Goal: Find specific page/section: Find specific page/section

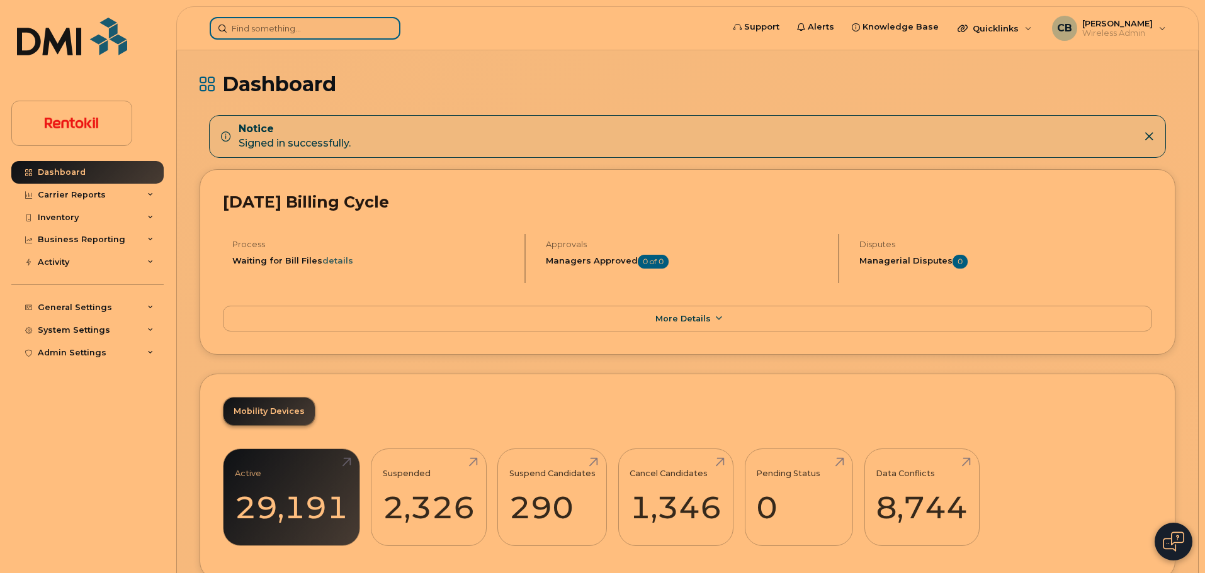
click at [234, 31] on input at bounding box center [305, 28] width 191 height 23
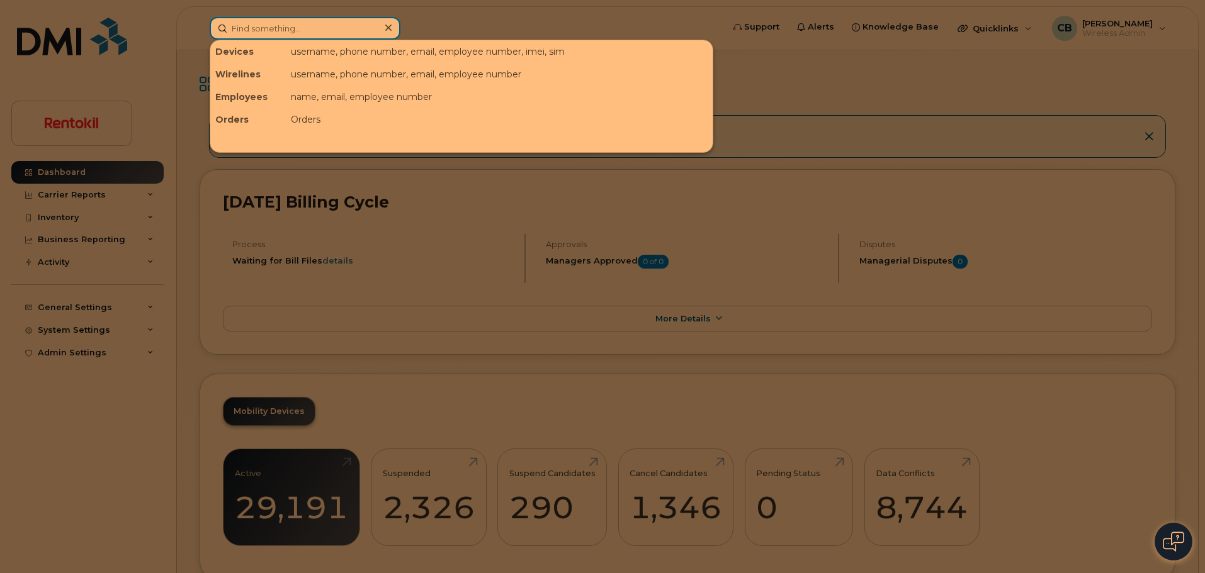
paste input "(224)-492-0639"
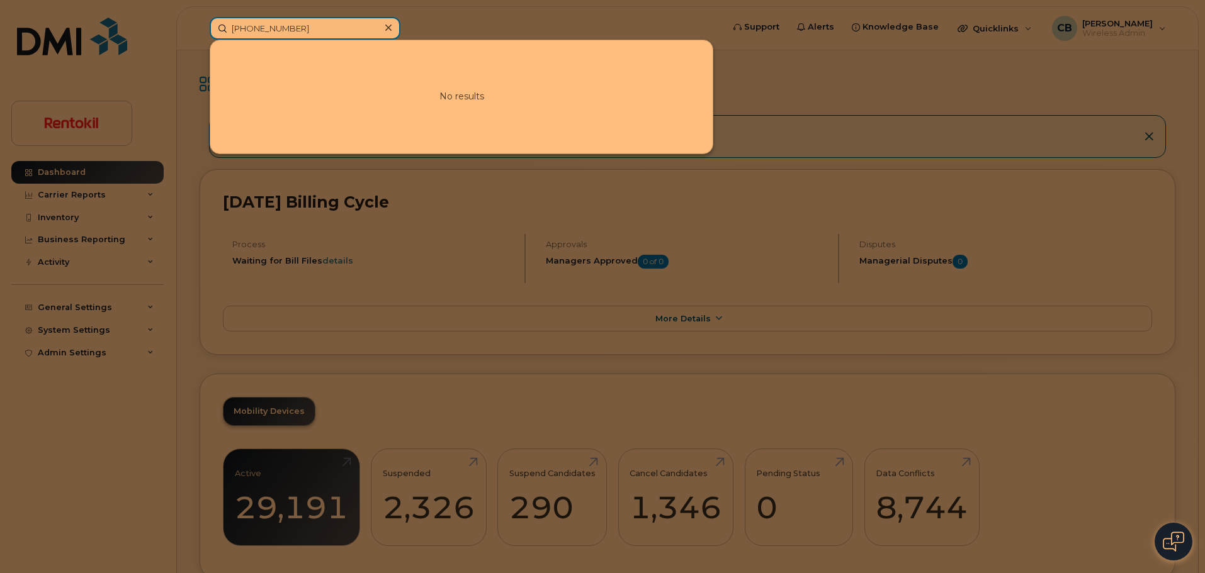
drag, startPoint x: 254, startPoint y: 30, endPoint x: 259, endPoint y: 40, distance: 11.3
click at [257, 38] on input "(224)-492-0639" at bounding box center [305, 28] width 191 height 23
drag, startPoint x: 317, startPoint y: 32, endPoint x: 160, endPoint y: 30, distance: 156.7
click at [199, 30] on div "224-492-0639 No results" at bounding box center [461, 28] width 525 height 23
paste input "(224)-216-6274"
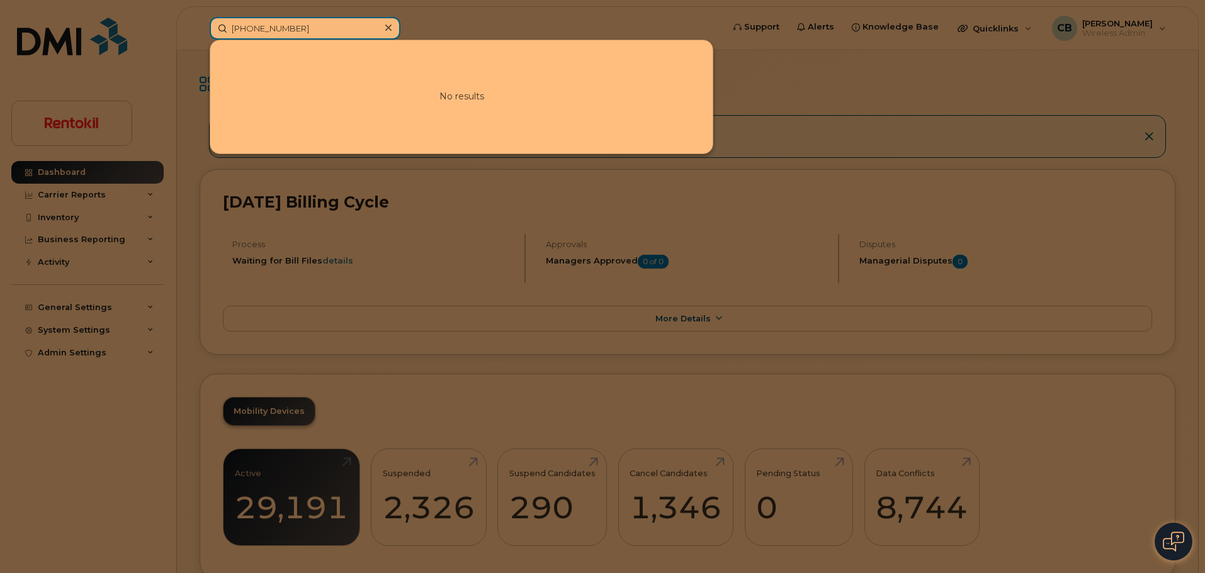
click at [256, 25] on input "(224)-216-6274" at bounding box center [305, 28] width 191 height 23
type input "224-216-6274"
click at [391, 29] on icon at bounding box center [388, 28] width 6 height 10
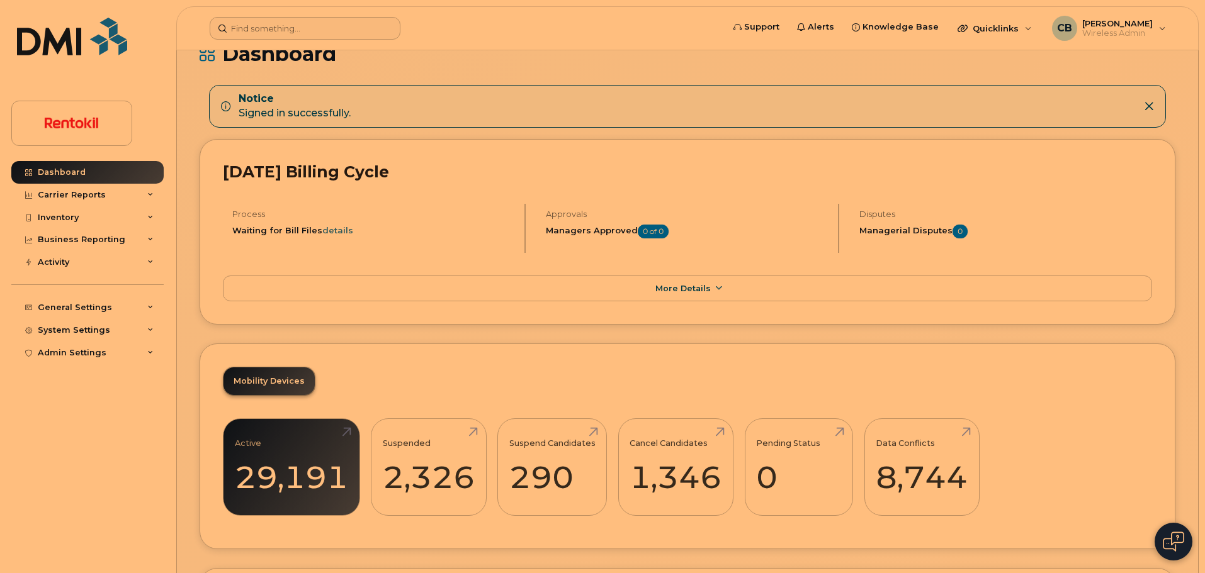
scroll to position [25, 0]
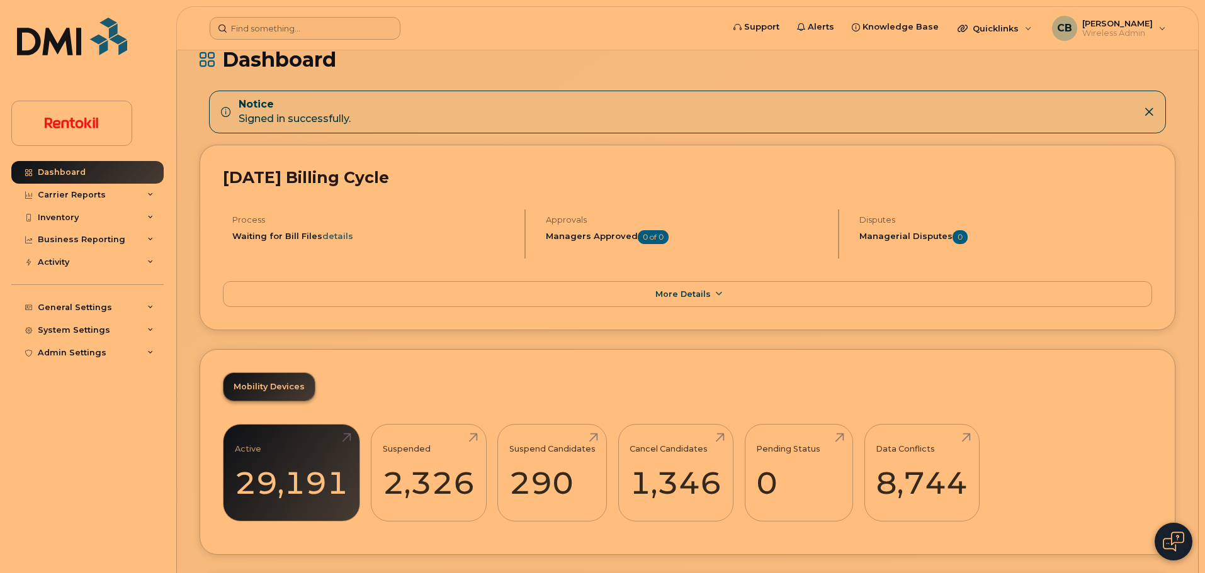
click at [1150, 118] on div "Notice Signed in successfully." at bounding box center [687, 112] width 957 height 43
click at [1148, 112] on icon at bounding box center [1148, 112] width 10 height 10
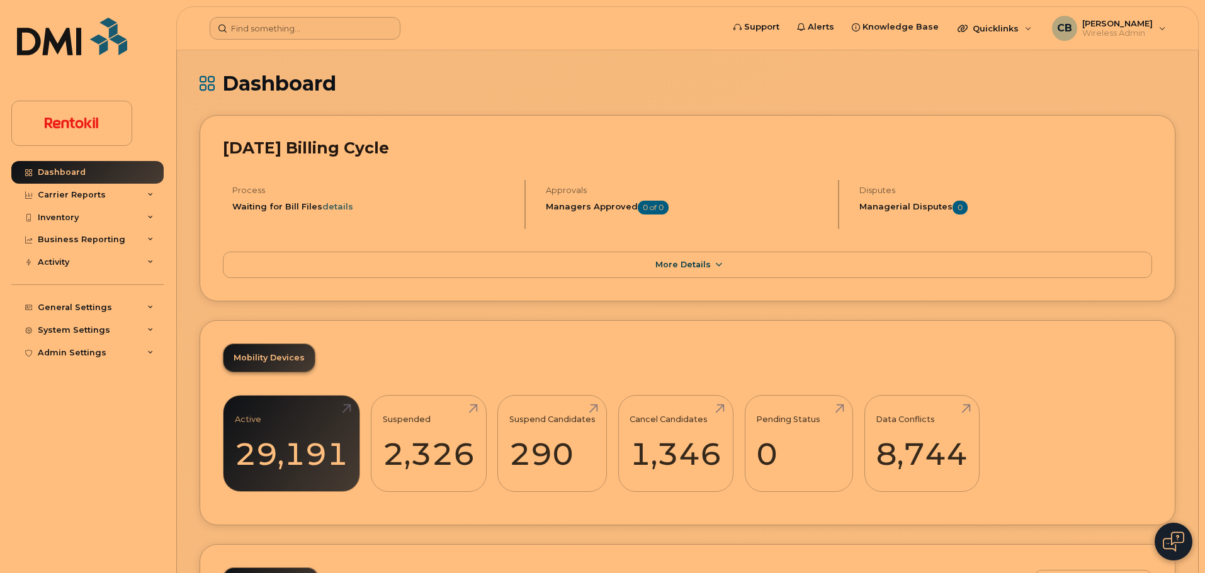
scroll to position [0, 0]
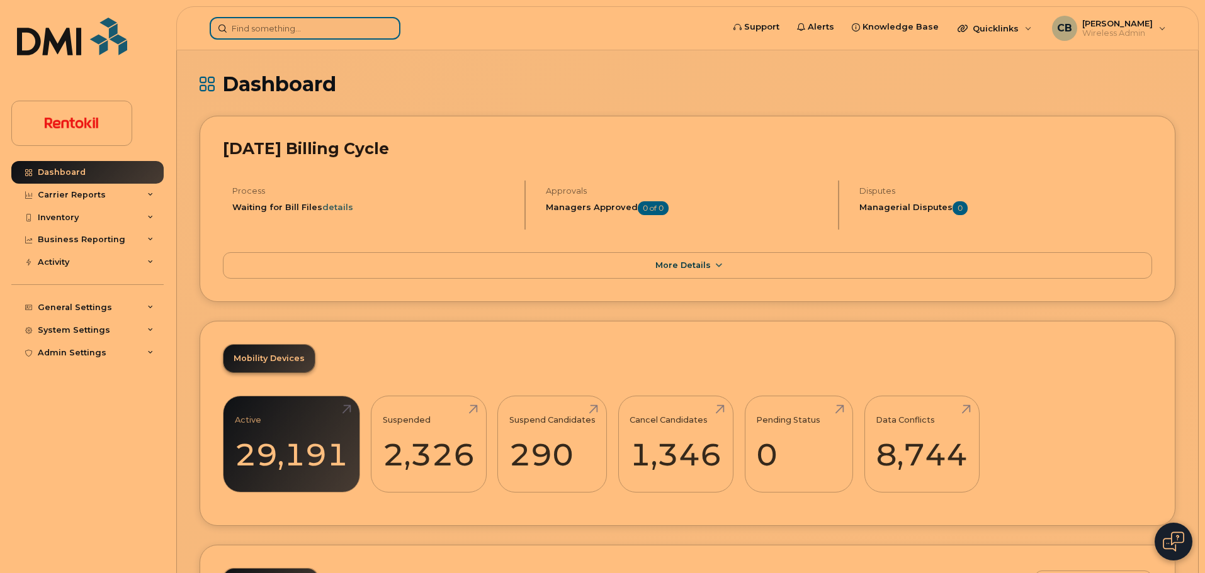
click at [337, 27] on input at bounding box center [305, 28] width 191 height 23
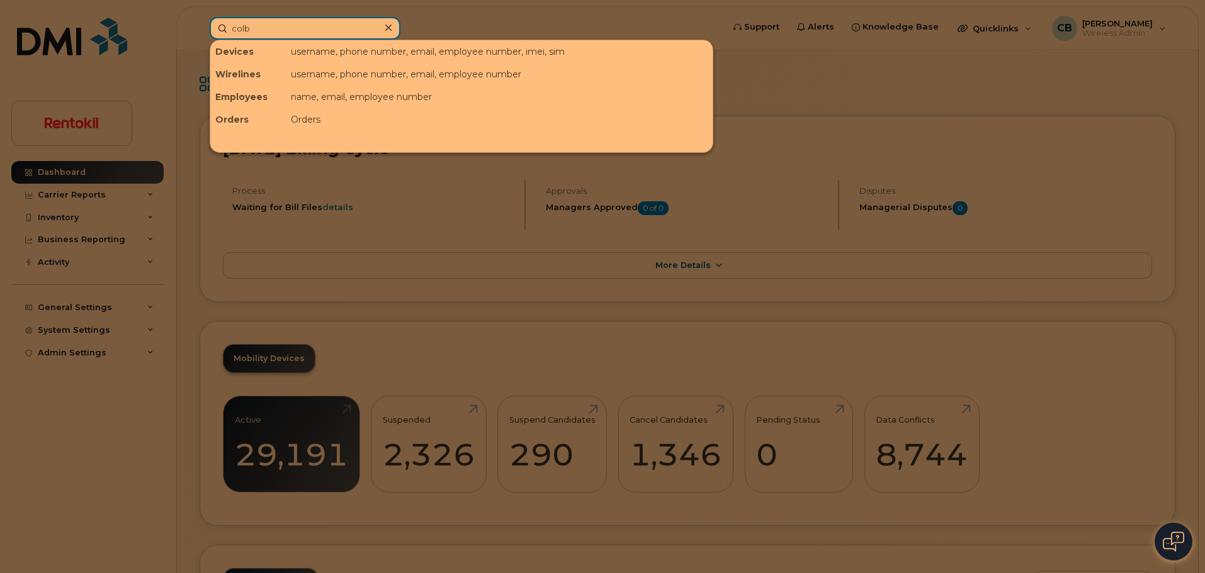
type input "colby"
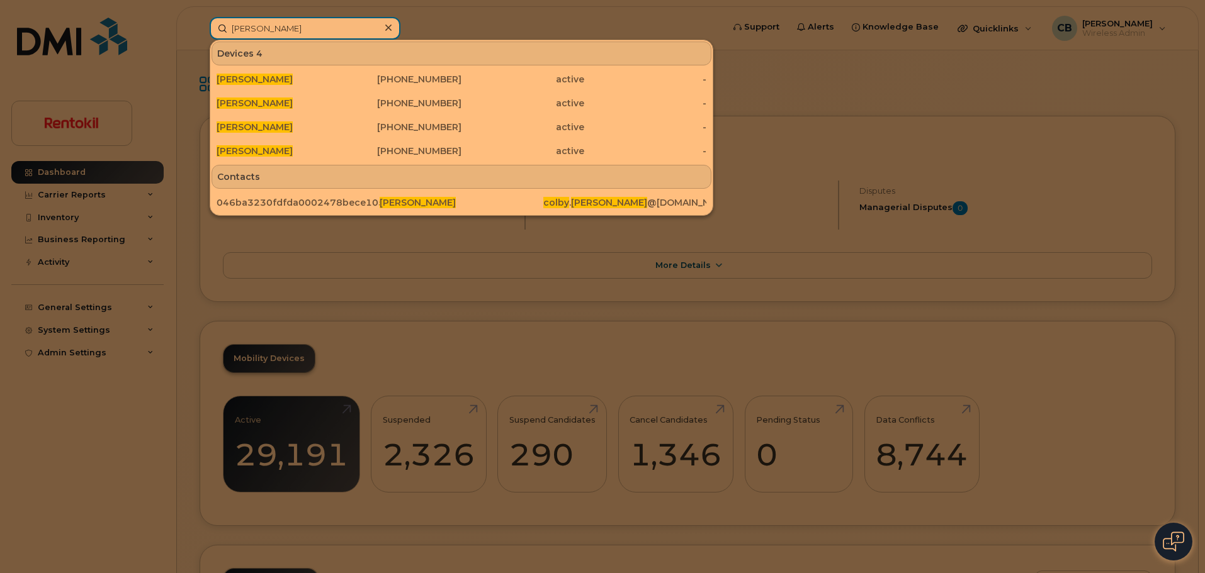
type input "Colby boyd"
click at [794, 88] on div at bounding box center [602, 286] width 1205 height 573
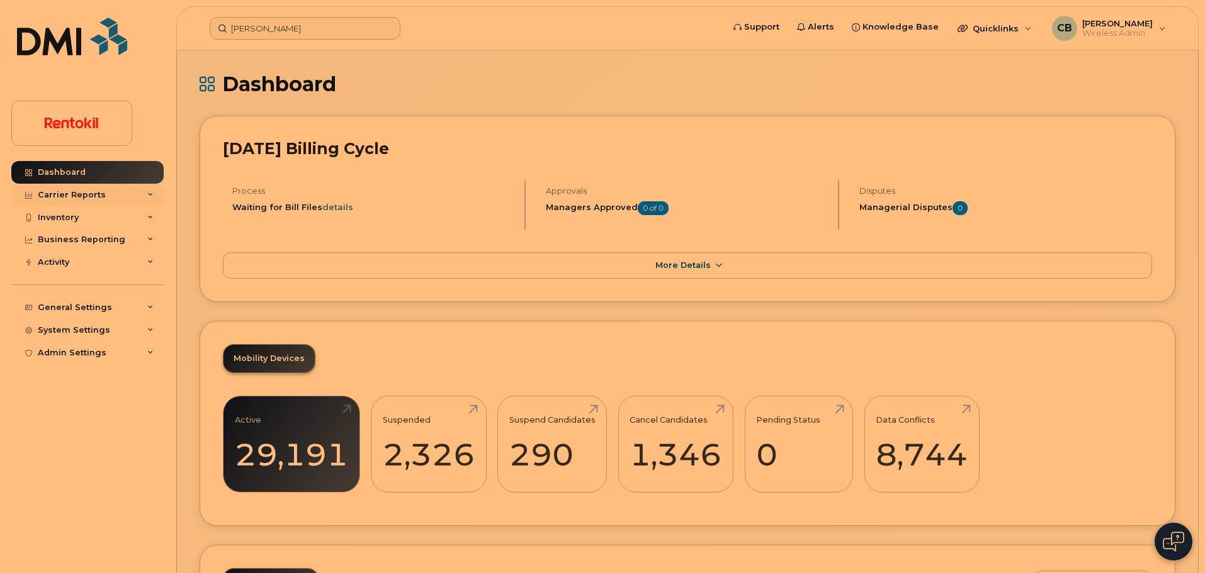
click at [81, 201] on div "Carrier Reports" at bounding box center [87, 195] width 152 height 23
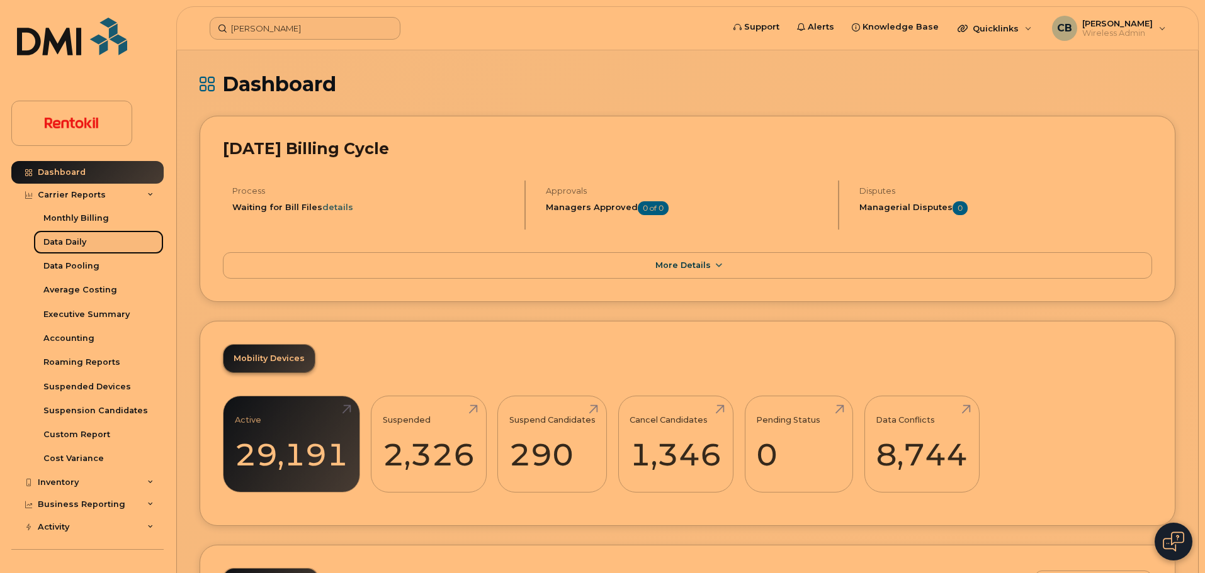
click at [76, 244] on div "Data Daily" at bounding box center [64, 242] width 43 height 11
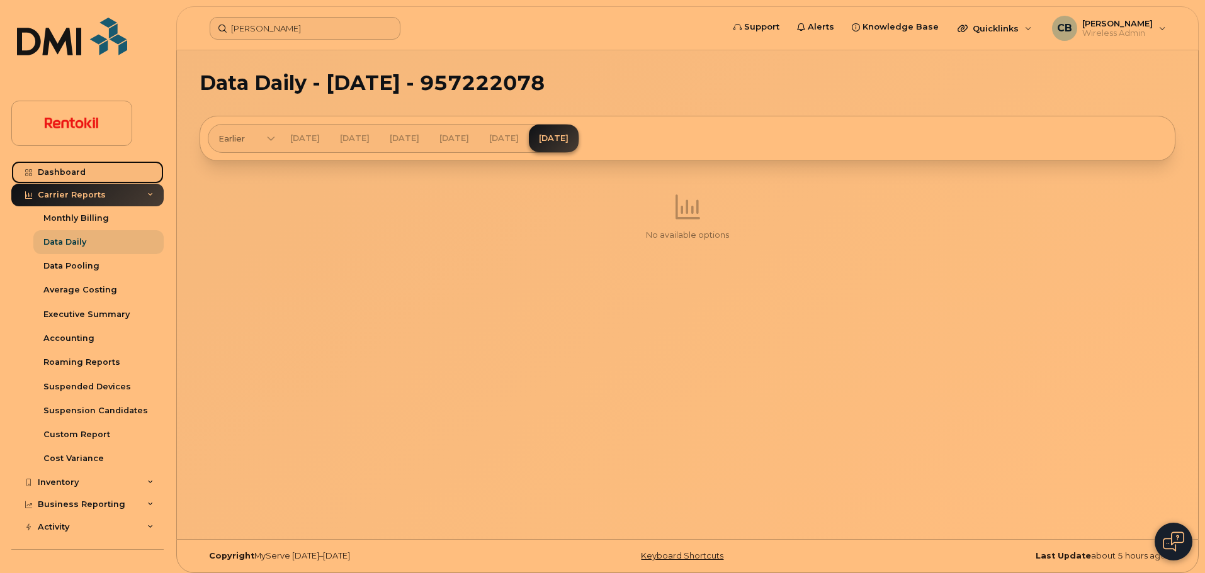
click at [72, 171] on div "Dashboard" at bounding box center [62, 172] width 48 height 10
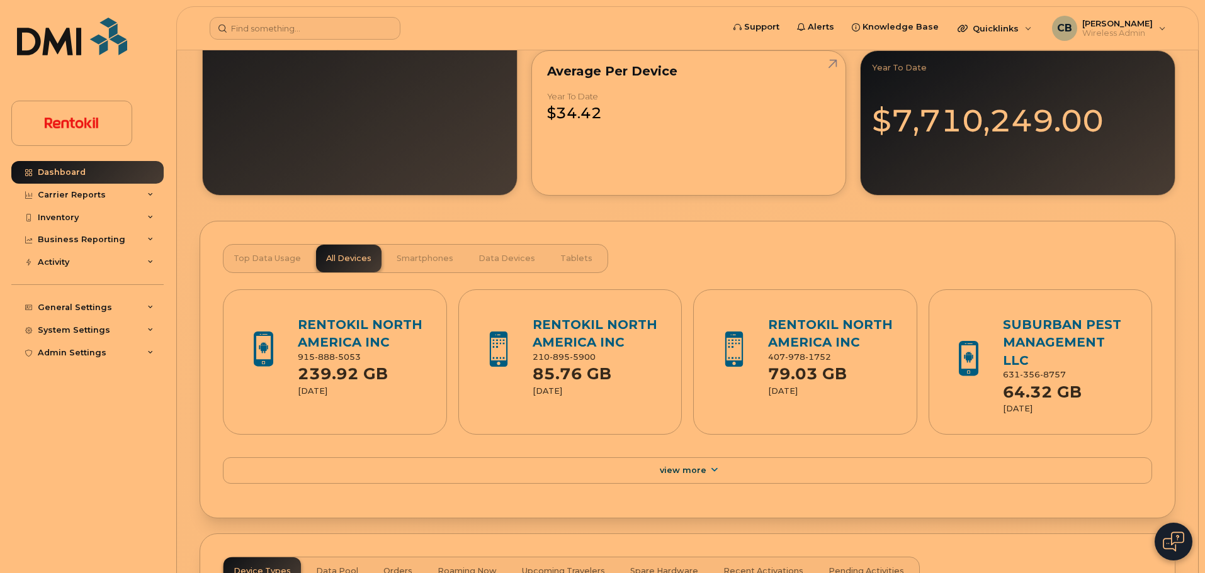
scroll to position [1095, 0]
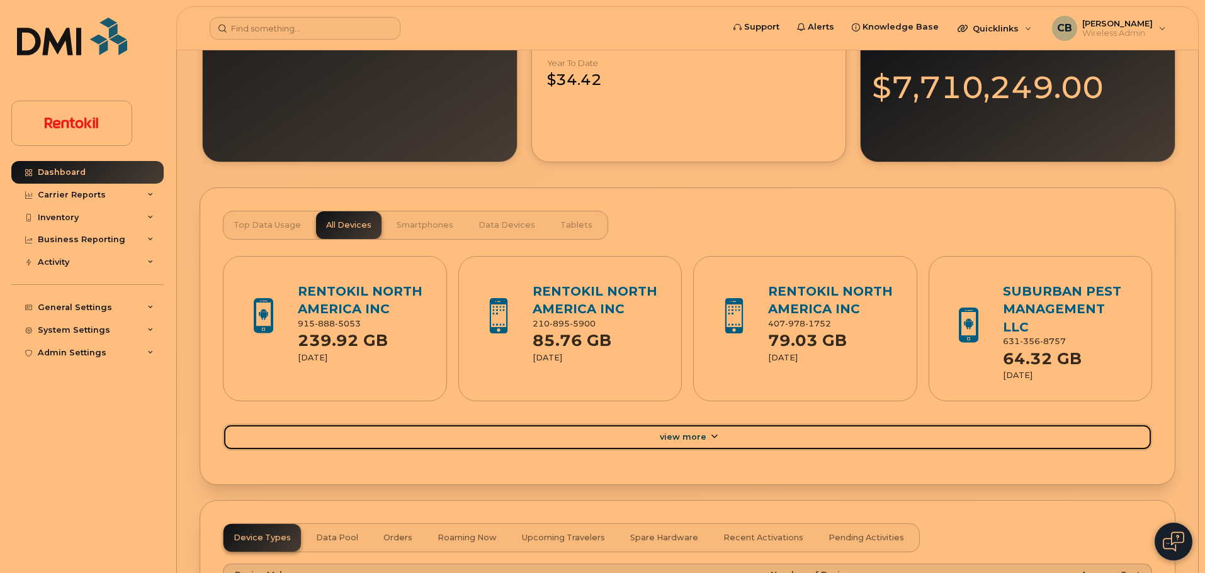
click at [705, 424] on link "View More" at bounding box center [687, 437] width 929 height 26
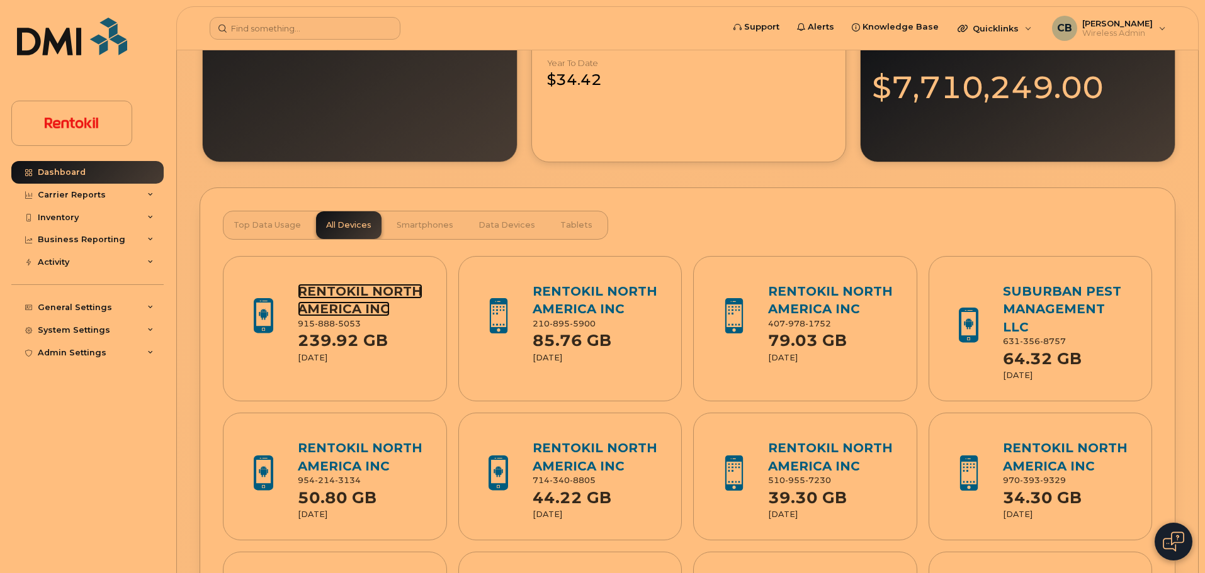
click at [341, 290] on link "RENTOKIL NORTH AMERICA INC" at bounding box center [360, 300] width 125 height 33
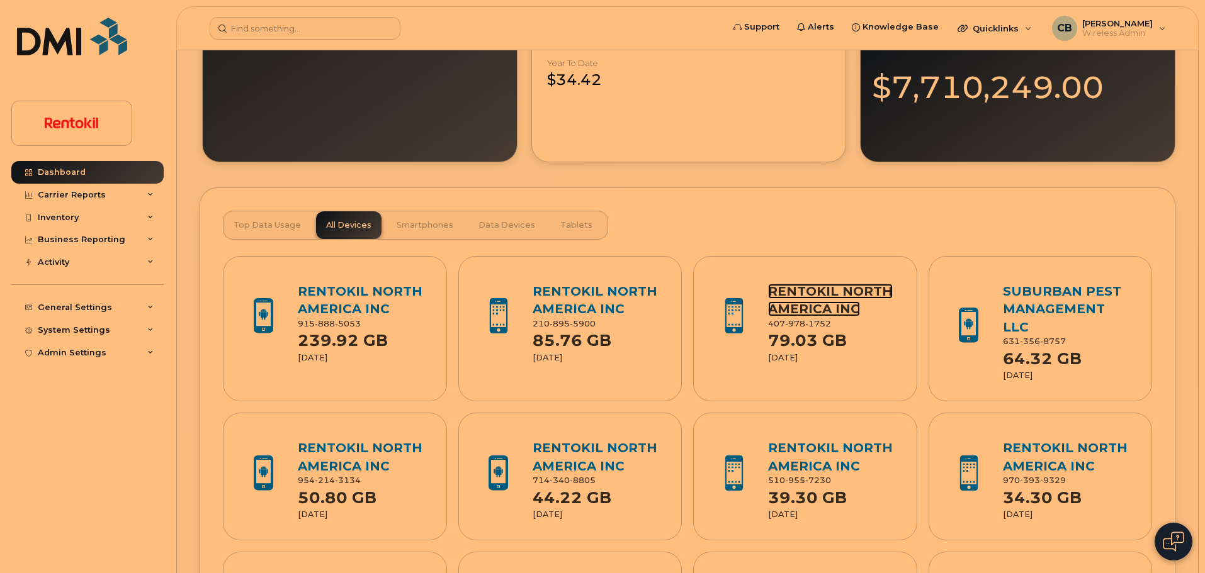
click at [792, 294] on link "RENTOKIL NORTH AMERICA INC" at bounding box center [830, 300] width 125 height 33
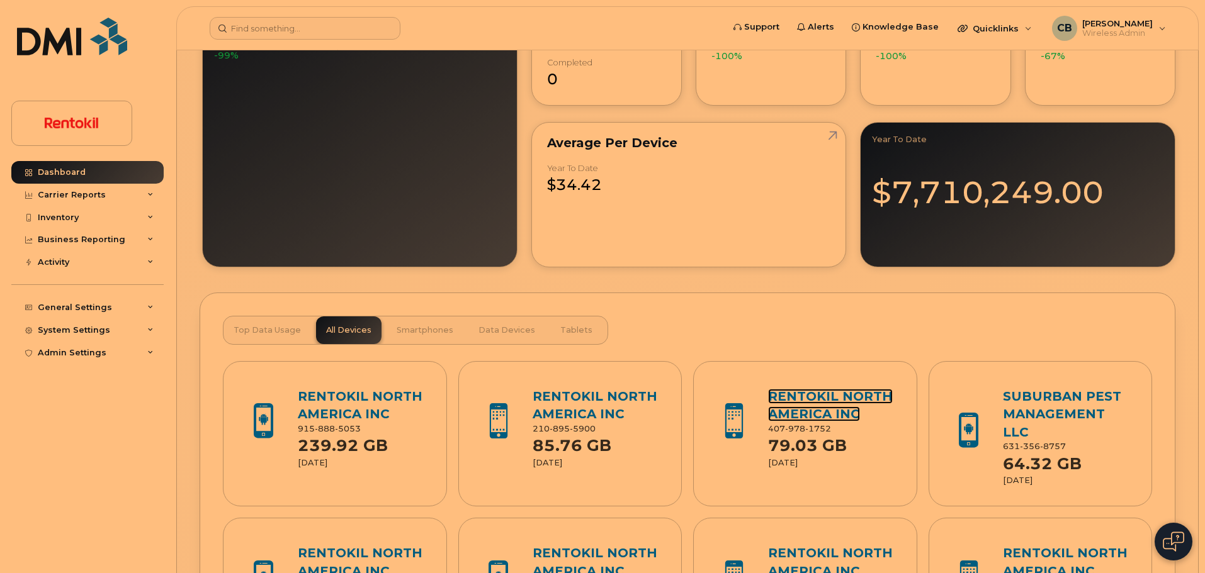
scroll to position [977, 0]
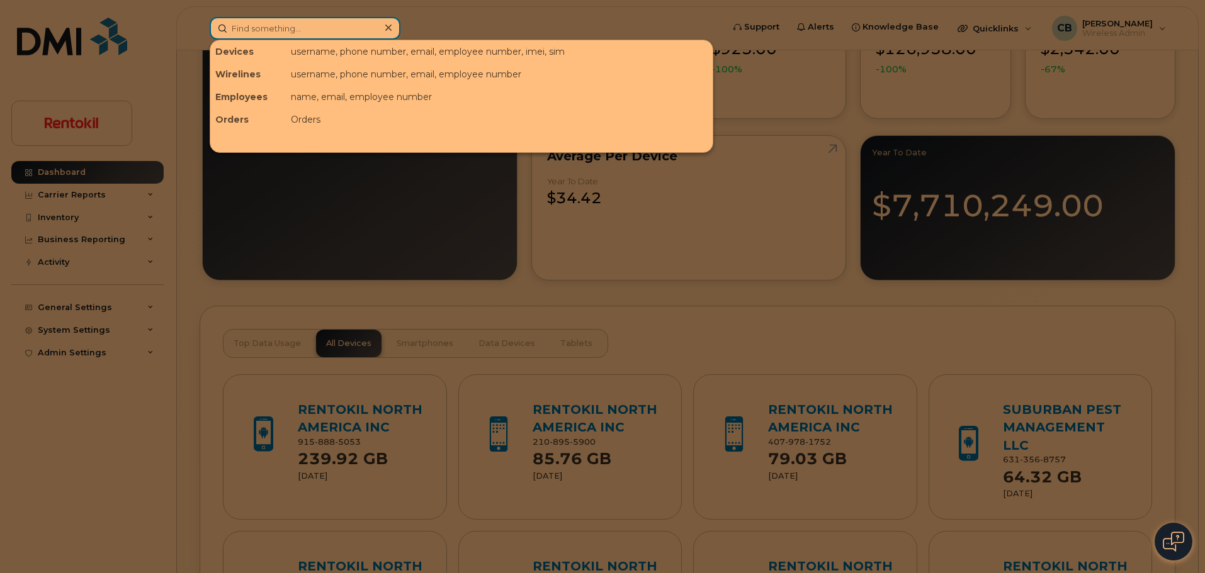
click at [246, 21] on input at bounding box center [305, 28] width 191 height 23
paste input "(610) 329-3540"
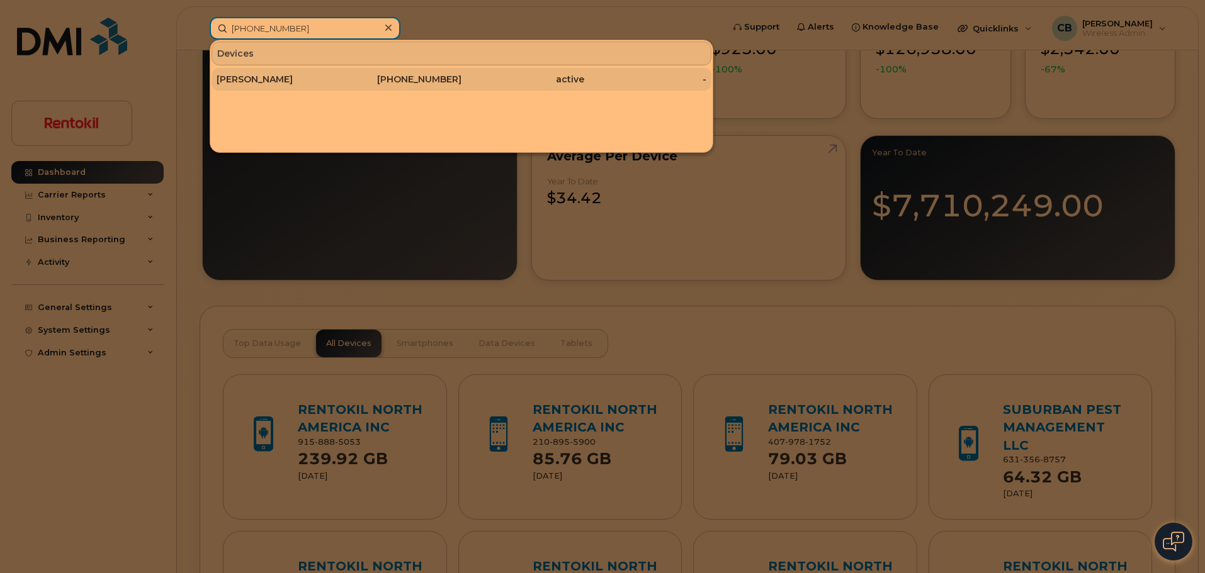
type input "(610) 329-3540"
click at [256, 81] on div "[PERSON_NAME]" at bounding box center [277, 79] width 123 height 13
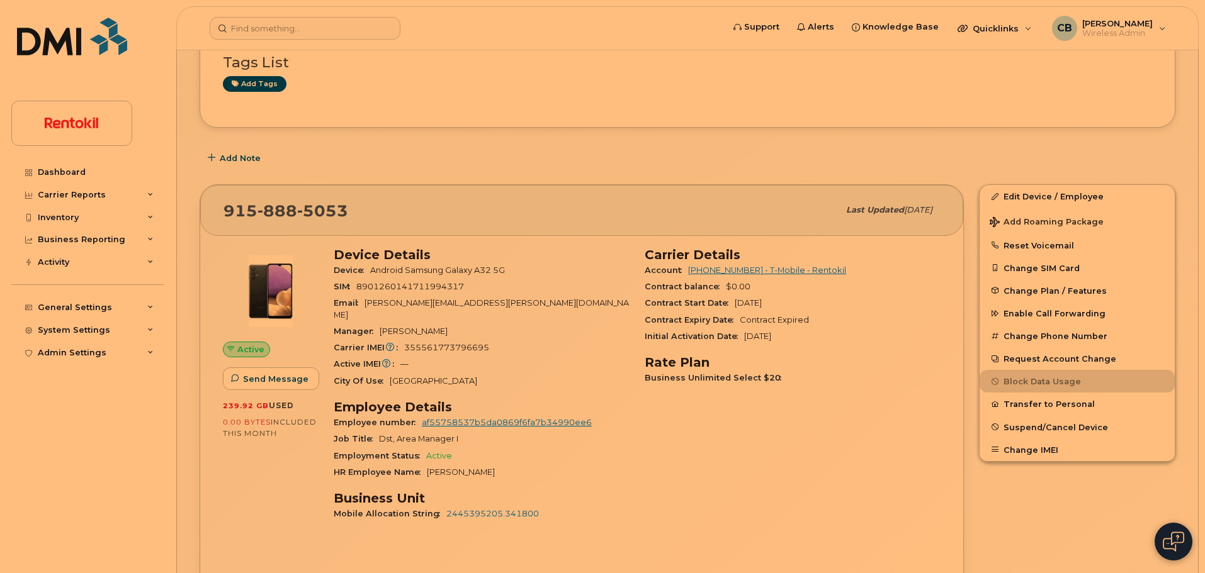
scroll to position [262, 0]
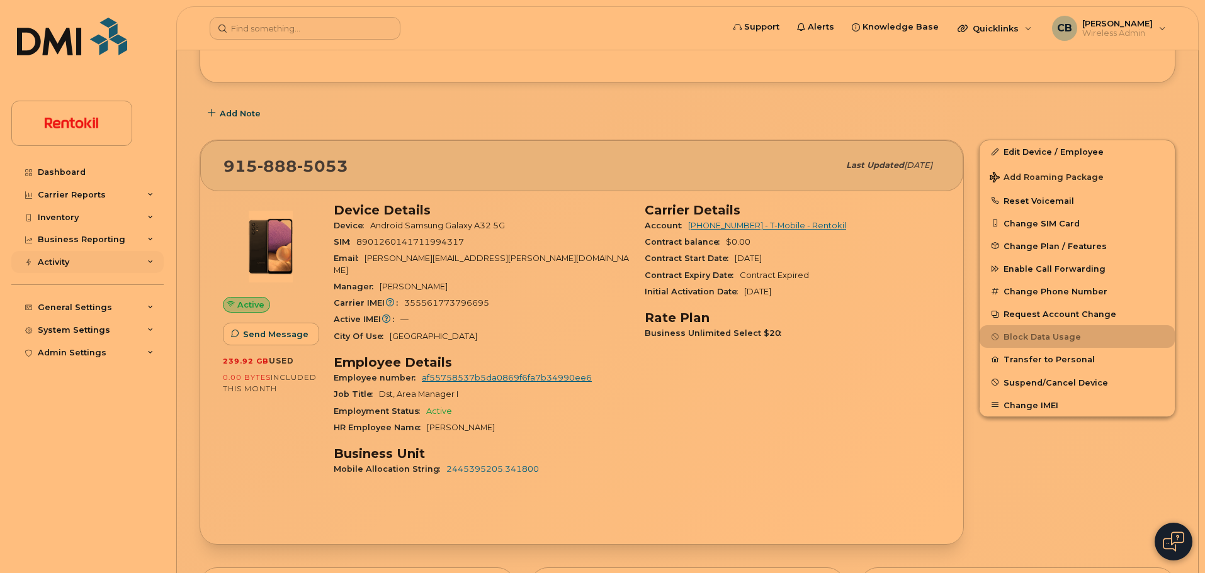
click at [150, 264] on icon at bounding box center [150, 262] width 6 height 6
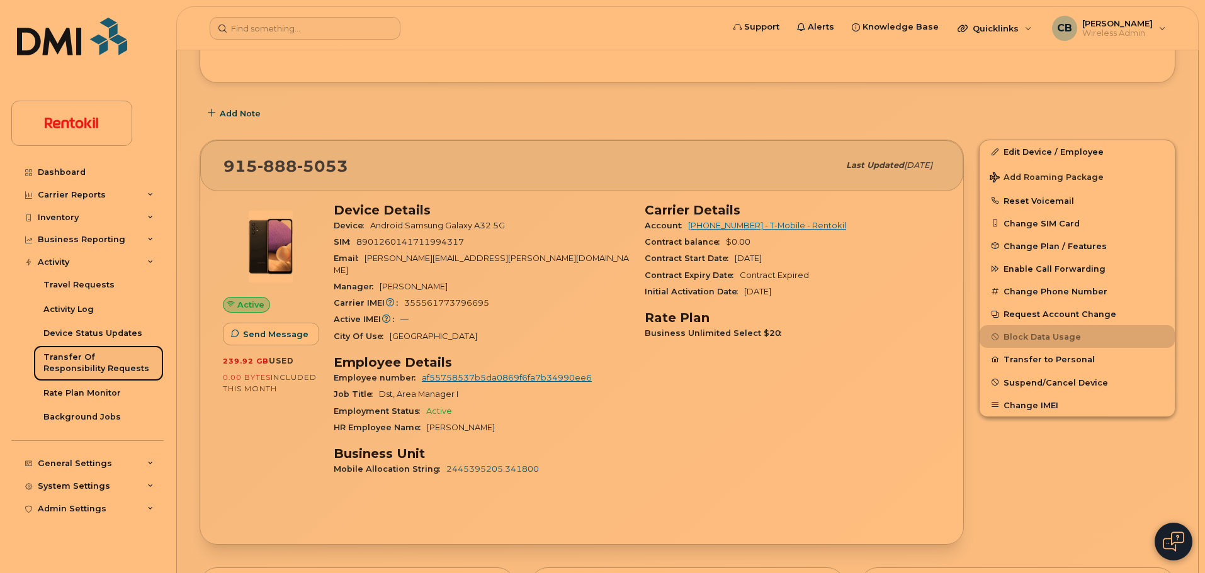
click at [111, 357] on div "Transfer Of Responsibility Requests" at bounding box center [98, 363] width 110 height 23
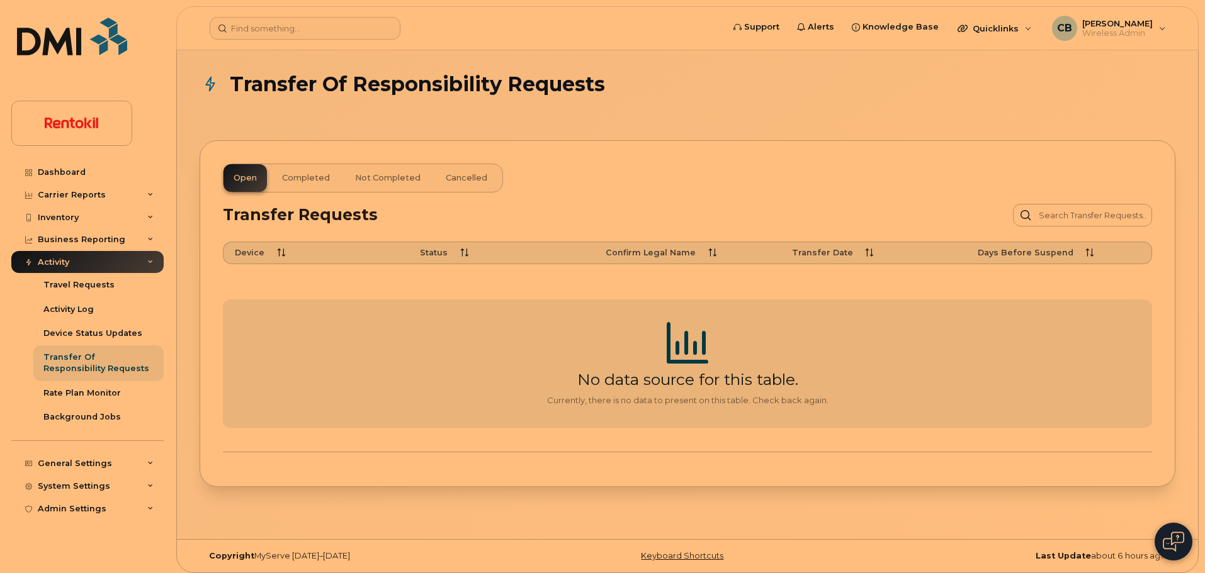
click at [374, 174] on span "Not Completed" at bounding box center [387, 178] width 65 height 10
click at [300, 180] on span "Completed" at bounding box center [306, 178] width 48 height 10
click at [455, 179] on span "Cancelled" at bounding box center [467, 178] width 42 height 10
click at [249, 176] on span "Open" at bounding box center [244, 178] width 23 height 10
click at [83, 335] on div "Device Status Updates" at bounding box center [92, 333] width 99 height 11
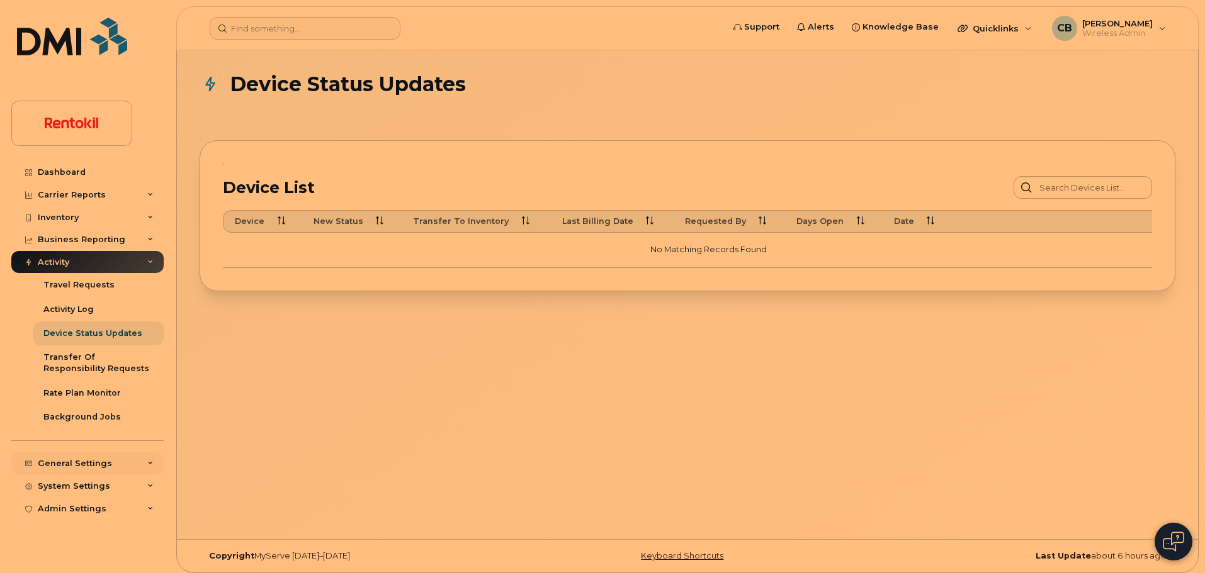
click at [74, 459] on div "General Settings" at bounding box center [75, 464] width 74 height 10
click at [75, 485] on div "System Settings" at bounding box center [74, 486] width 72 height 10
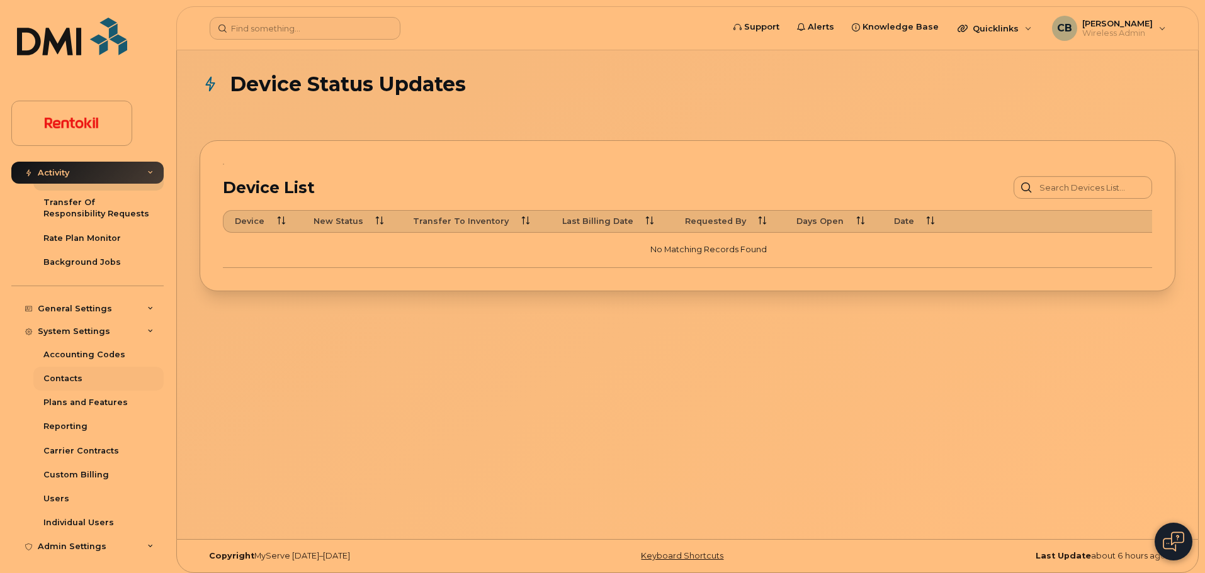
scroll to position [158, 0]
click at [65, 547] on div "Admin Settings" at bounding box center [72, 544] width 69 height 10
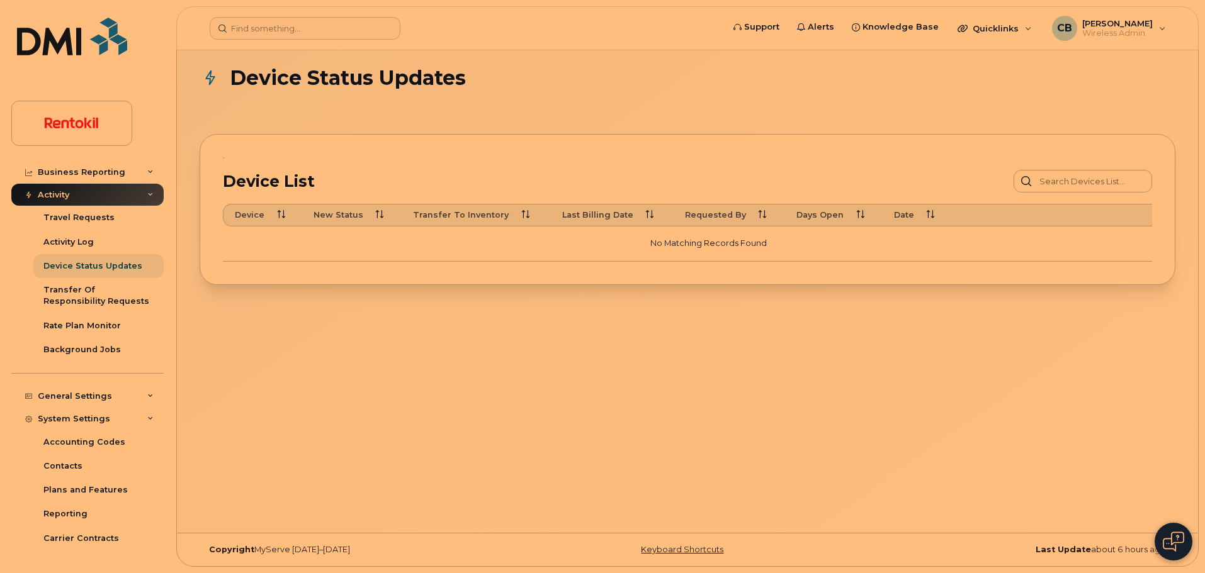
scroll to position [65, 0]
click at [147, 194] on icon at bounding box center [150, 197] width 6 height 6
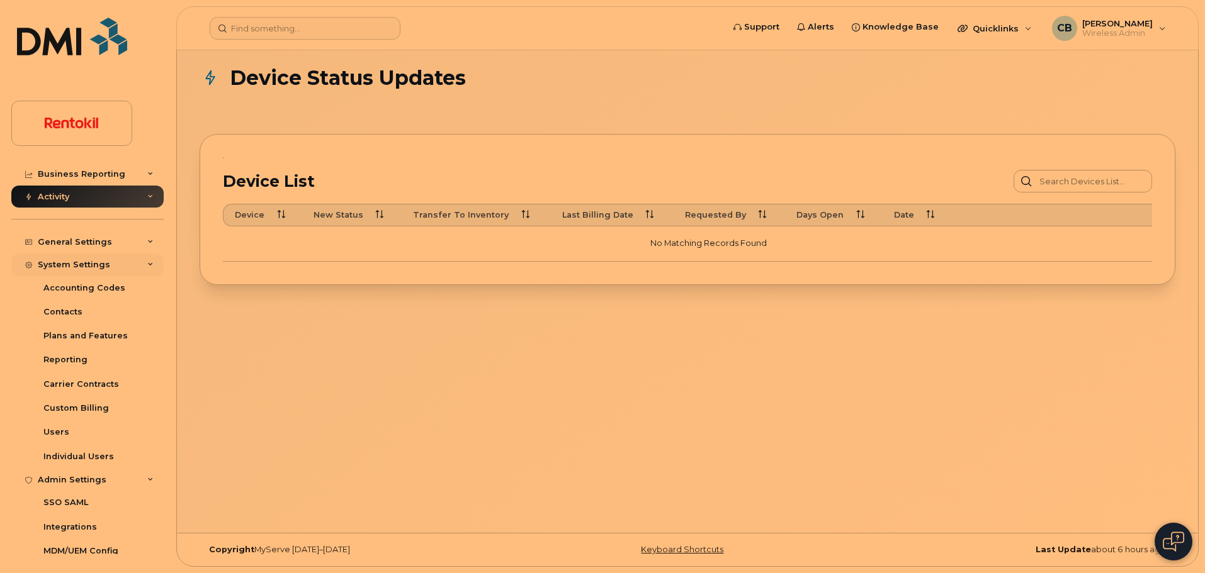
click at [150, 266] on div "System Settings" at bounding box center [87, 265] width 152 height 23
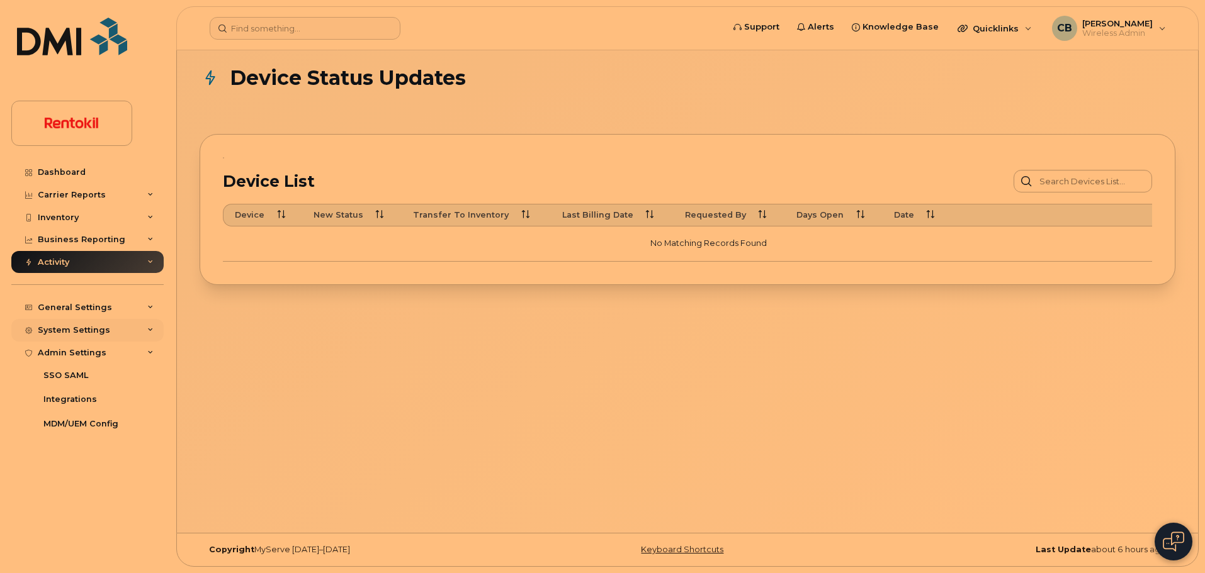
scroll to position [0, 0]
click at [149, 356] on div "Admin Settings" at bounding box center [87, 353] width 152 height 23
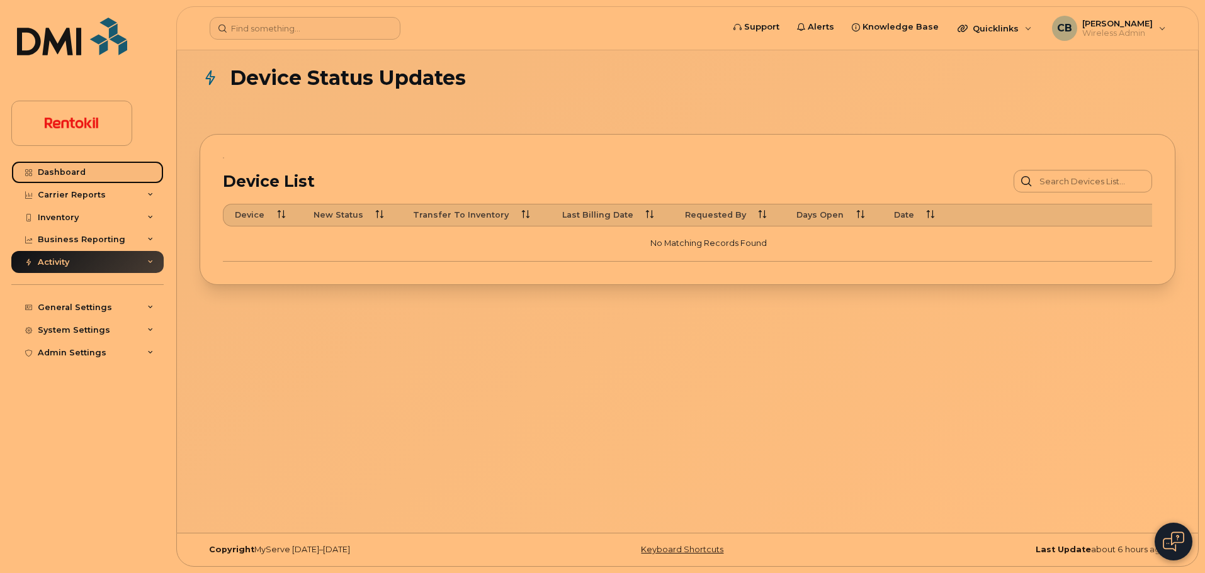
click at [67, 171] on div "Dashboard" at bounding box center [62, 172] width 48 height 10
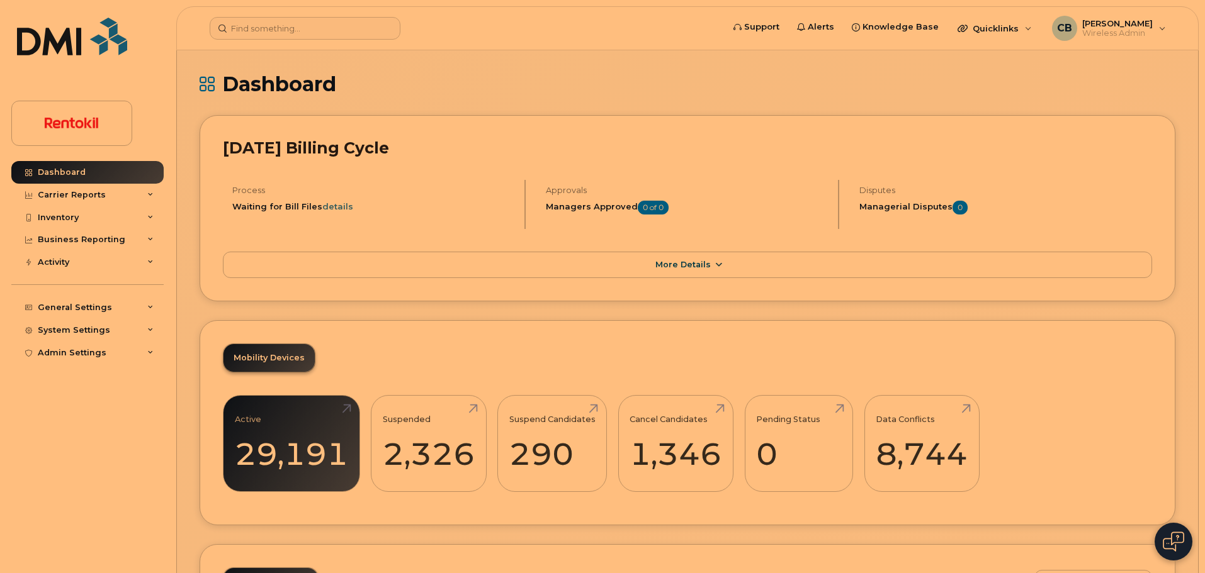
click at [709, 264] on link "More Details" at bounding box center [687, 265] width 929 height 26
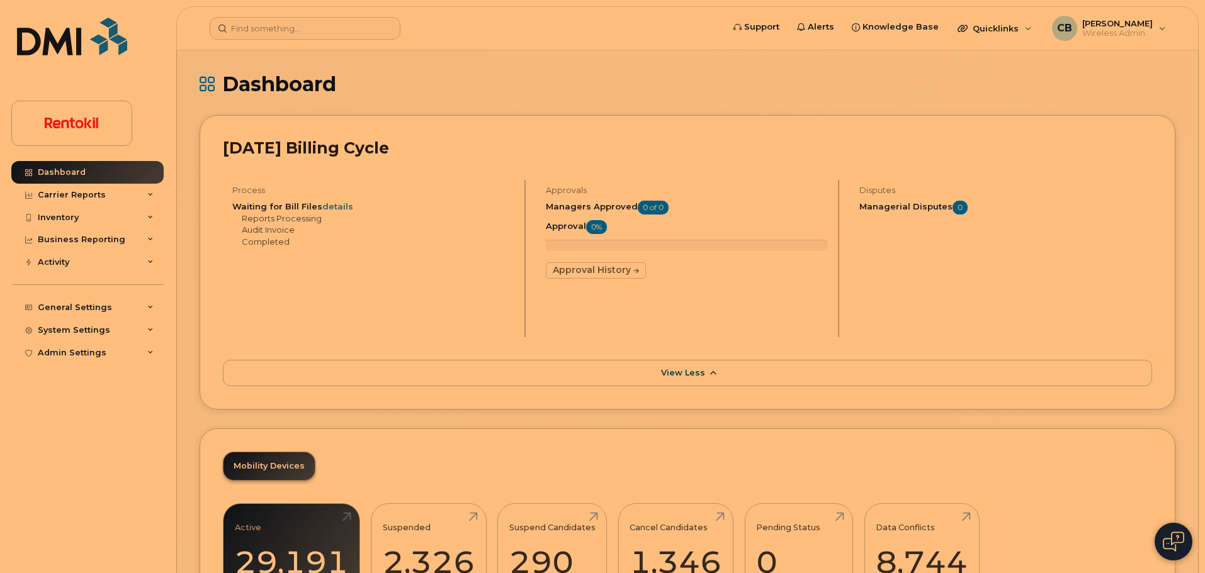
click at [690, 376] on span "View Less" at bounding box center [683, 372] width 44 height 9
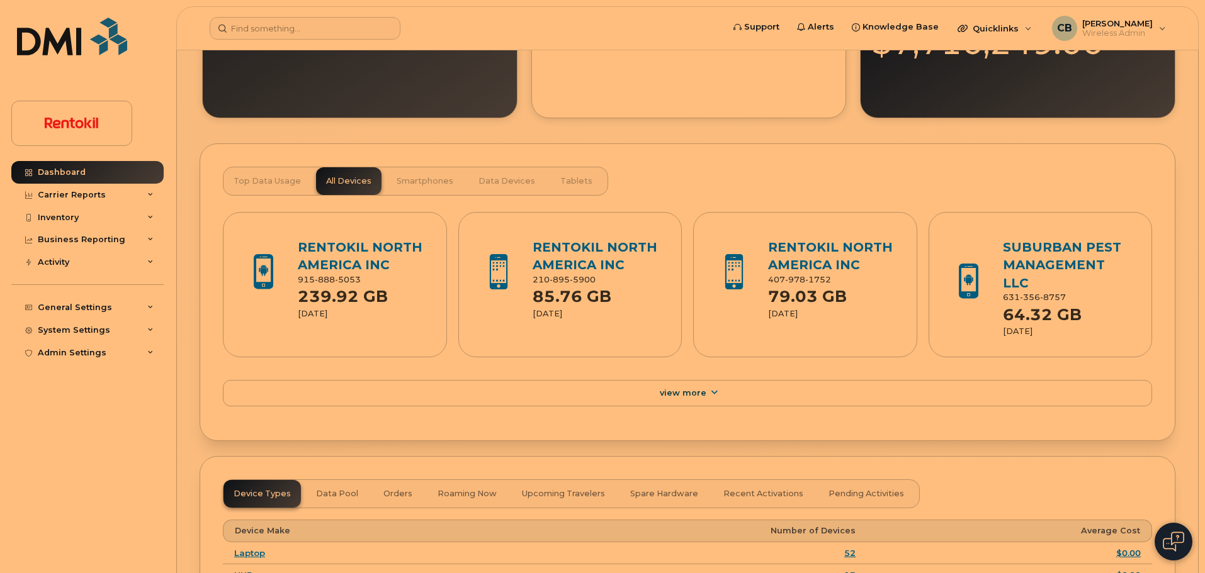
scroll to position [980, 0]
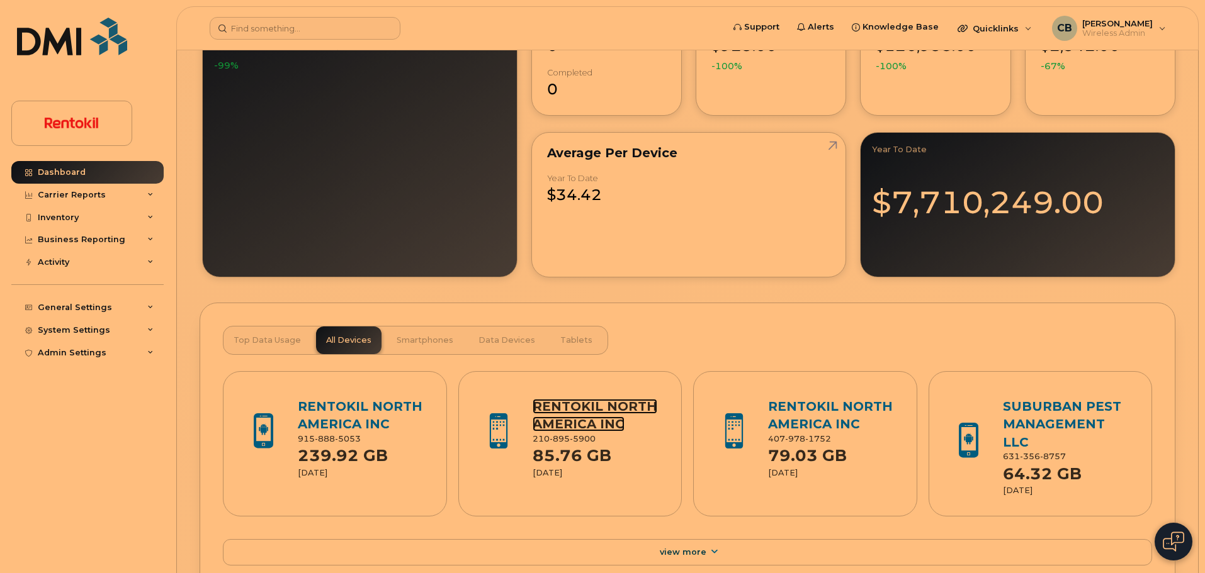
click at [591, 406] on link "RENTOKIL NORTH AMERICA INC" at bounding box center [594, 415] width 125 height 33
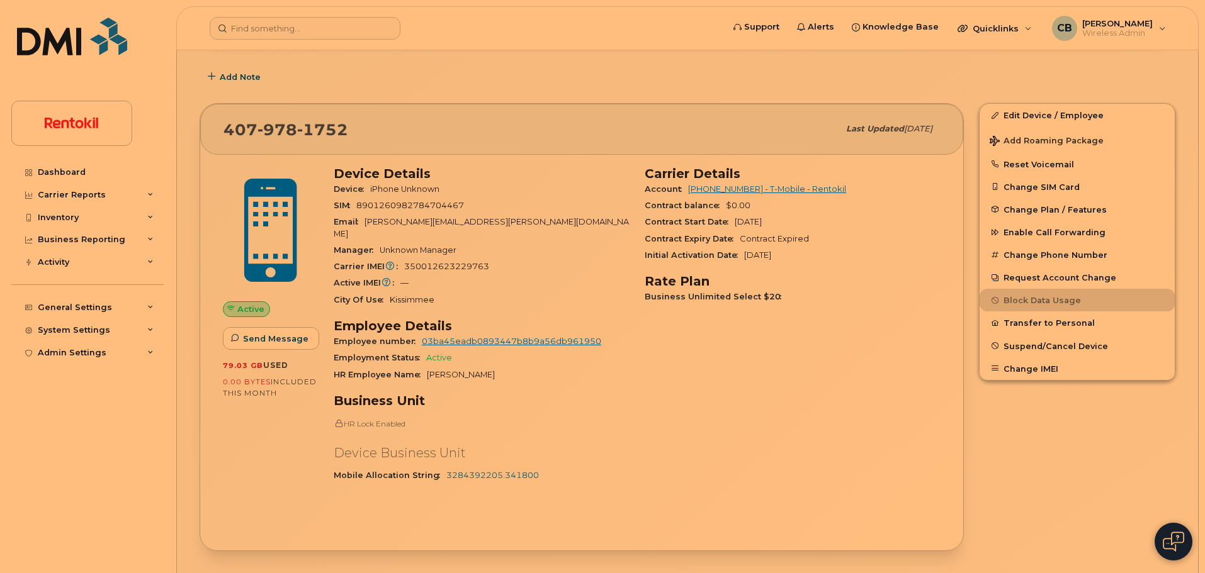
scroll to position [278, 0]
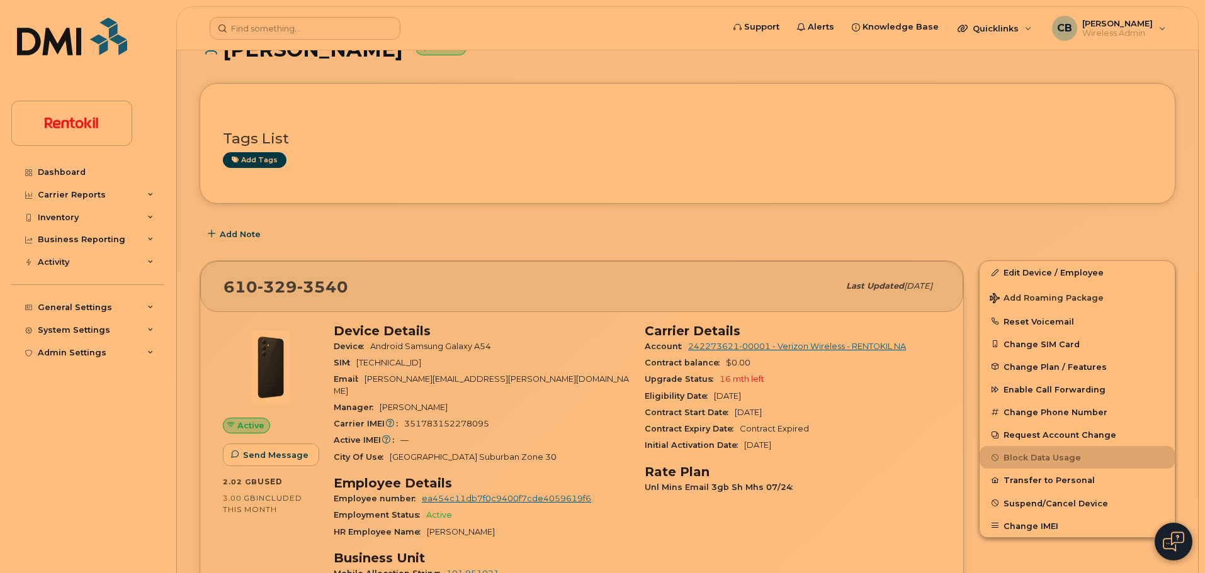
scroll to position [165, 0]
